Goal: Navigation & Orientation: Find specific page/section

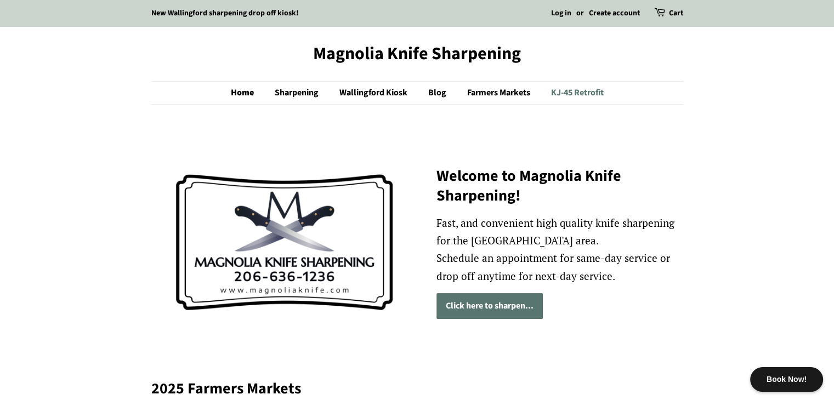
click at [576, 91] on link "KJ-45 Retrofit" at bounding box center [573, 93] width 61 height 22
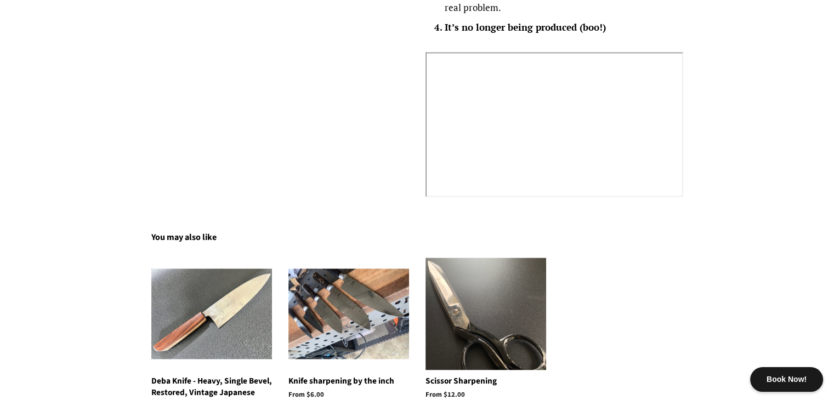
scroll to position [1425, 0]
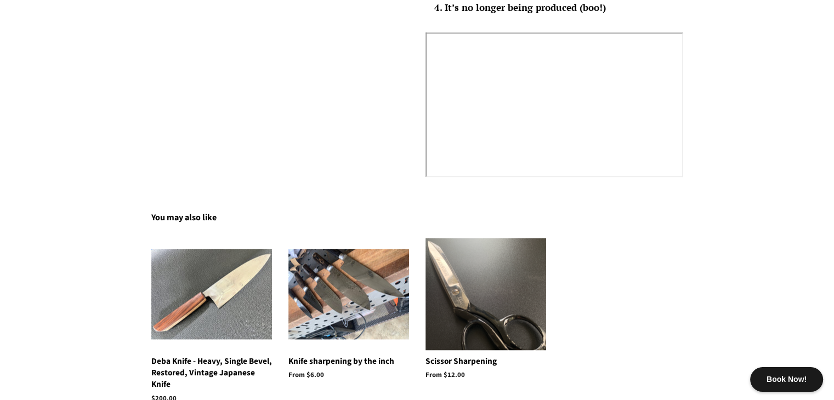
drag, startPoint x: 721, startPoint y: 79, endPoint x: 647, endPoint y: 0, distance: 108.6
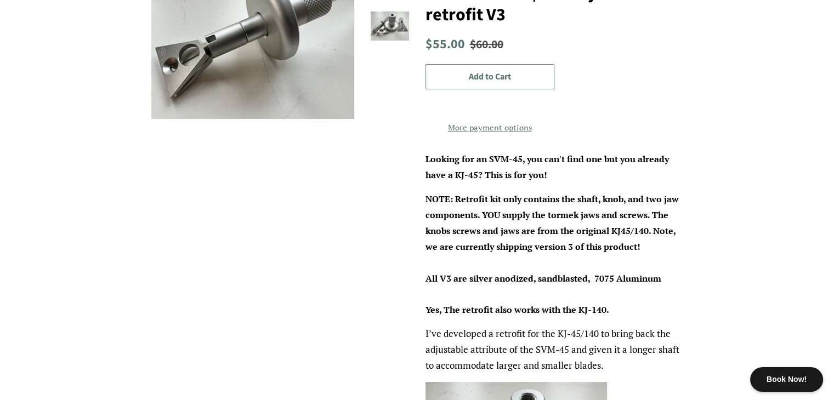
scroll to position [0, 0]
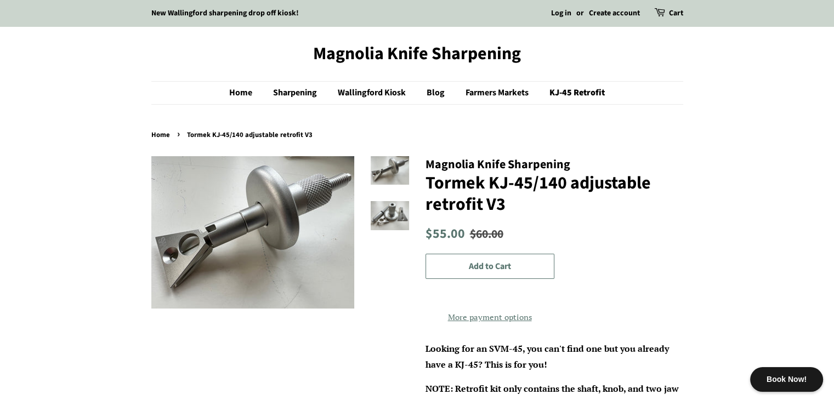
click at [392, 218] on img at bounding box center [390, 215] width 38 height 29
